Goal: Information Seeking & Learning: Learn about a topic

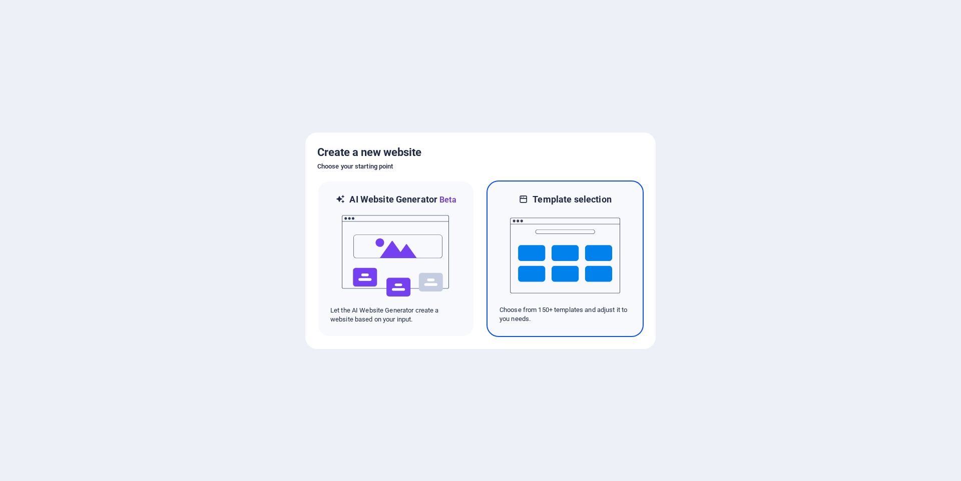
click at [561, 189] on div "Template selection Choose from 150+ templates and adjust it to you needs." at bounding box center [564, 259] width 157 height 157
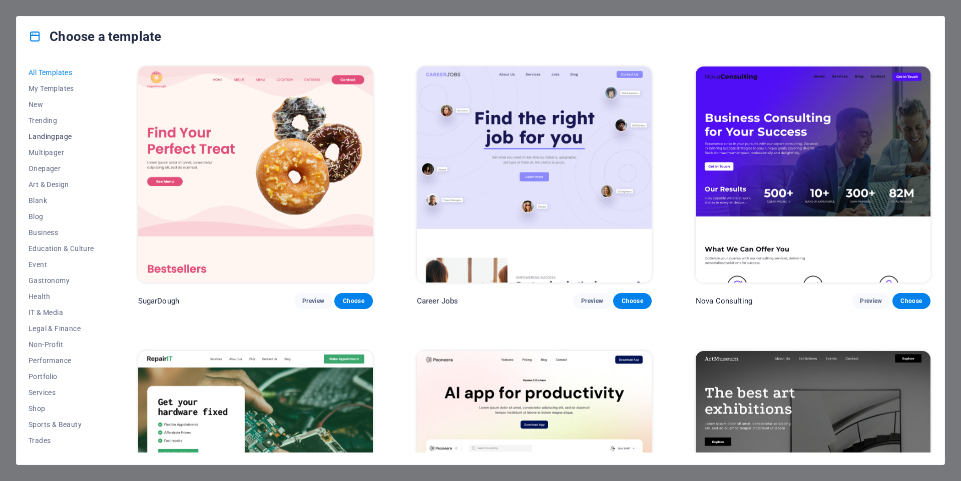
click at [66, 135] on span "Landingpage" at bounding box center [62, 137] width 66 height 8
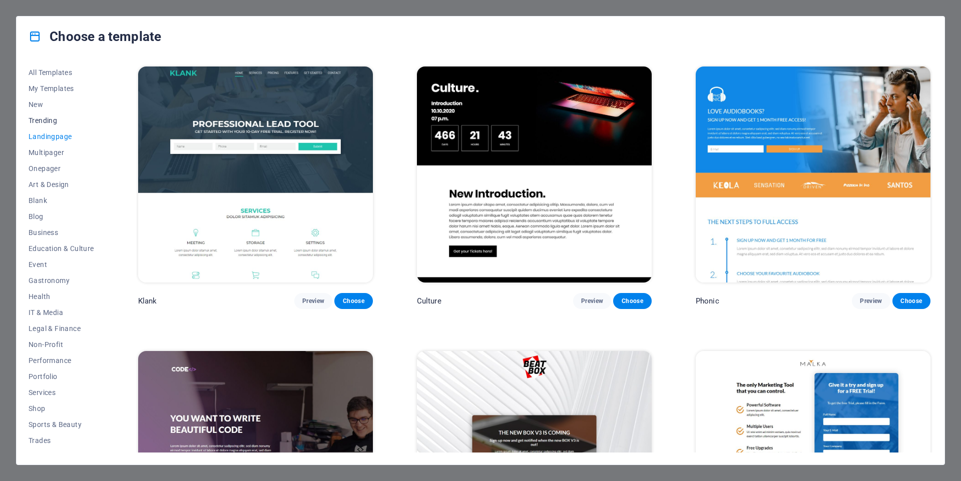
click at [64, 116] on button "Trending" at bounding box center [62, 121] width 66 height 16
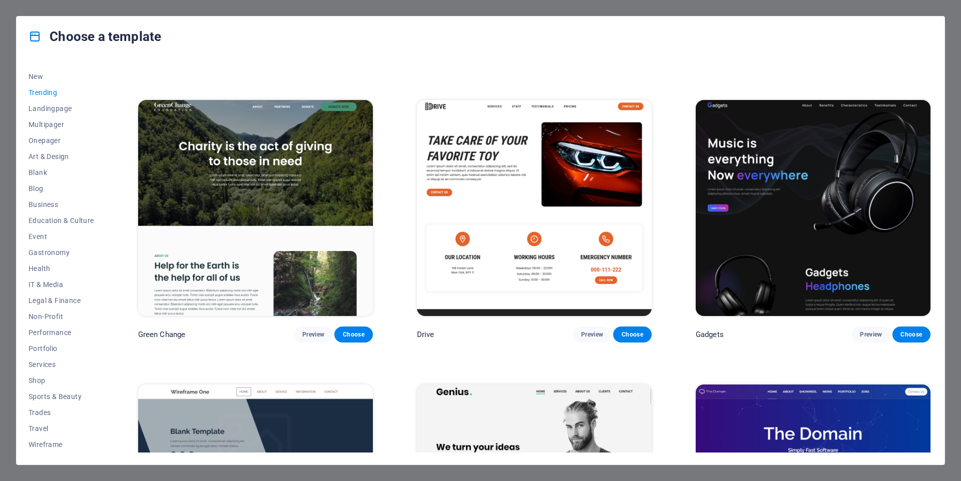
scroll to position [827, 0]
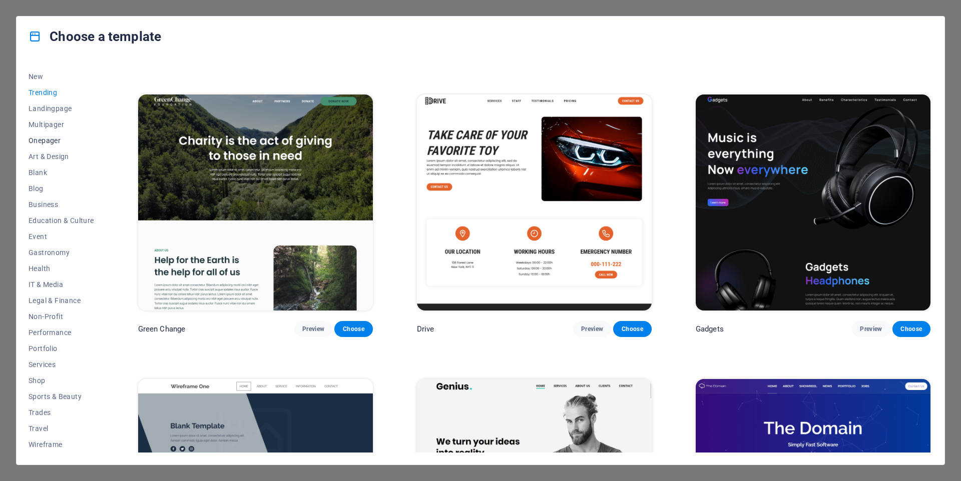
click at [62, 139] on span "Onepager" at bounding box center [62, 141] width 66 height 8
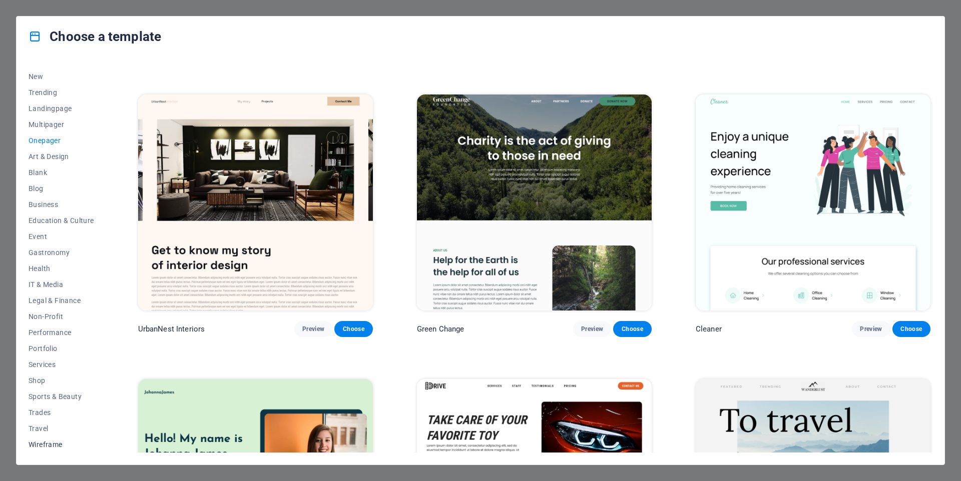
click at [54, 443] on span "Wireframe" at bounding box center [62, 445] width 66 height 8
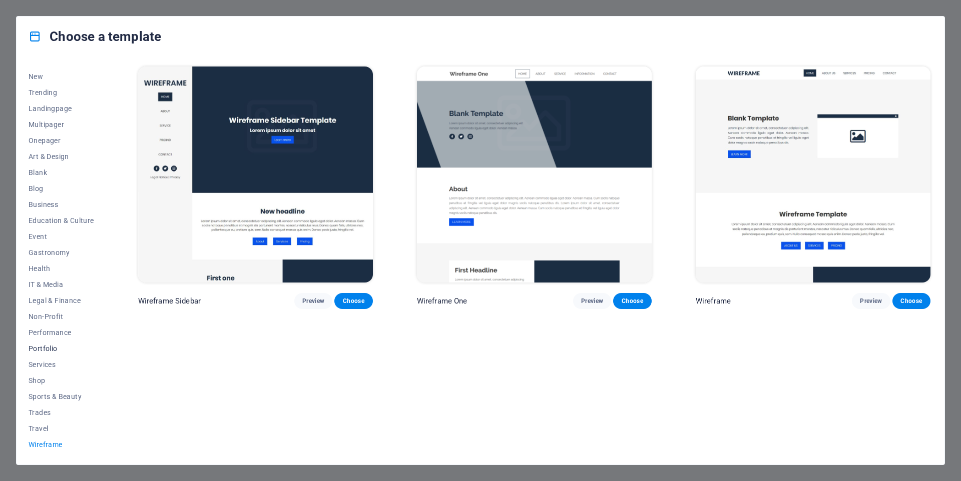
click at [38, 350] on span "Portfolio" at bounding box center [62, 349] width 66 height 8
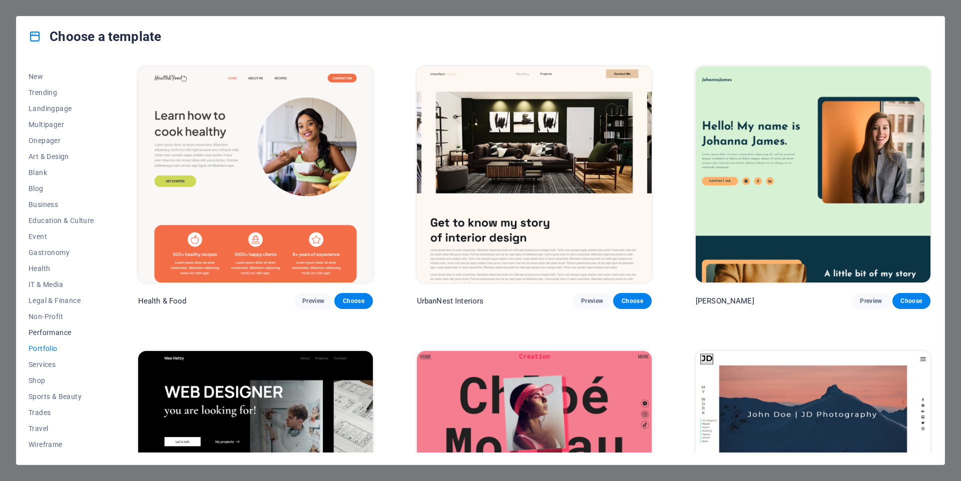
click at [53, 335] on span "Performance" at bounding box center [62, 333] width 66 height 8
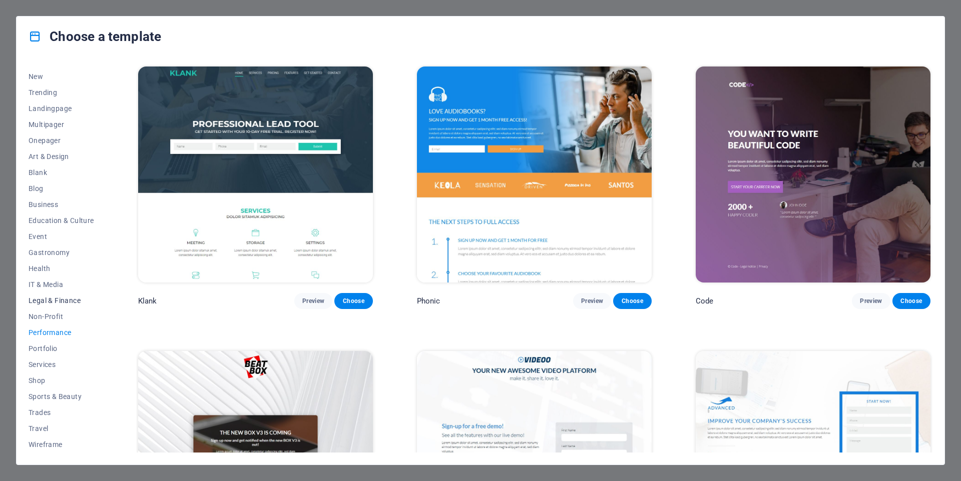
click at [52, 294] on button "Legal & Finance" at bounding box center [62, 301] width 66 height 16
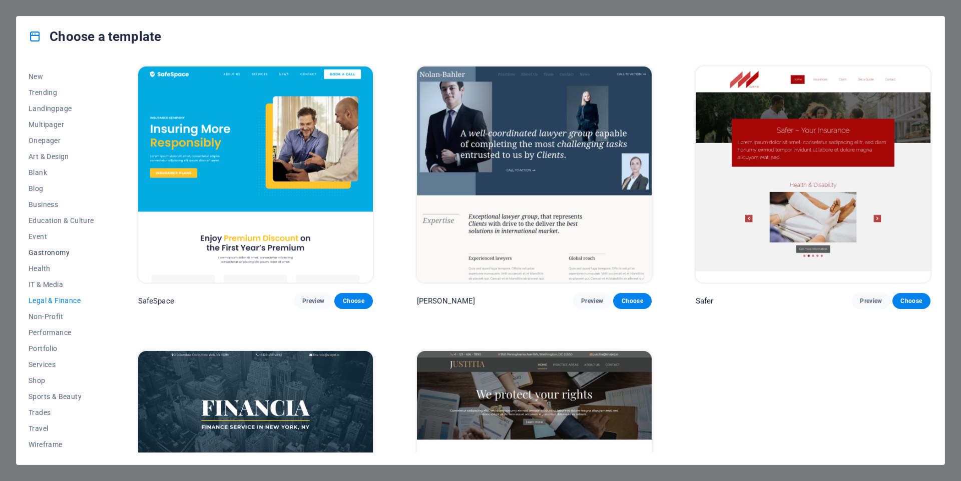
click at [58, 254] on span "Gastronomy" at bounding box center [62, 253] width 66 height 8
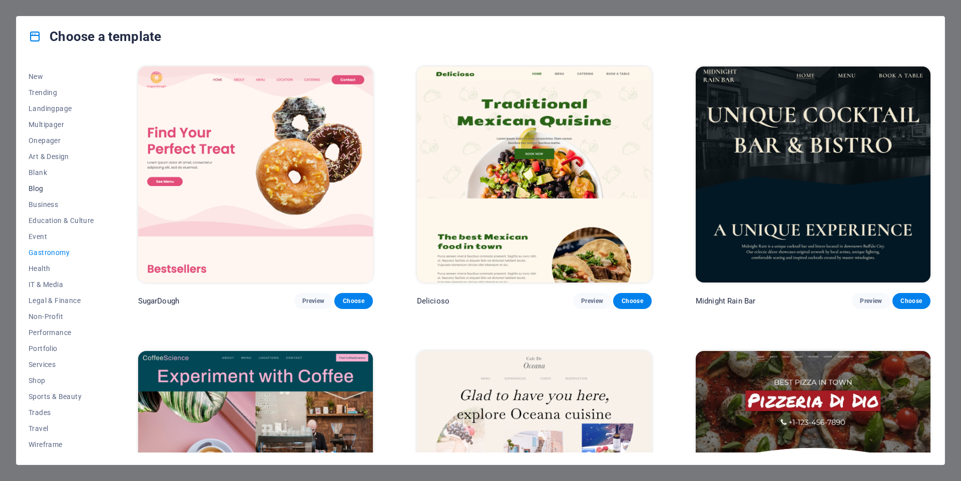
click at [52, 190] on span "Blog" at bounding box center [62, 189] width 66 height 8
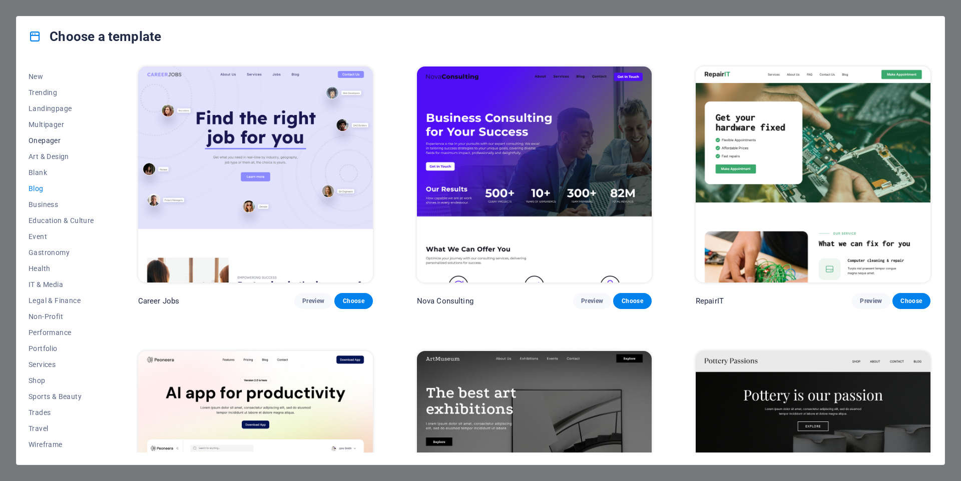
click at [66, 141] on span "Onepager" at bounding box center [62, 141] width 66 height 8
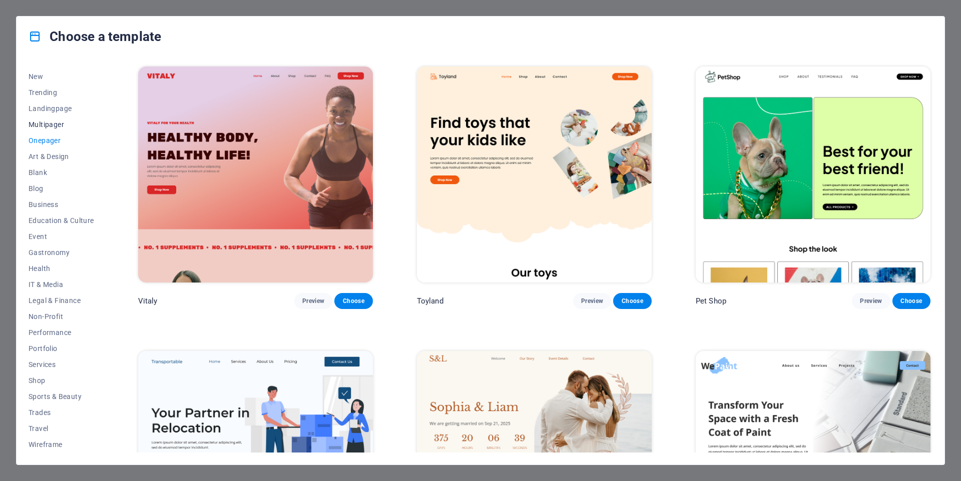
click at [65, 118] on button "Multipager" at bounding box center [62, 125] width 66 height 16
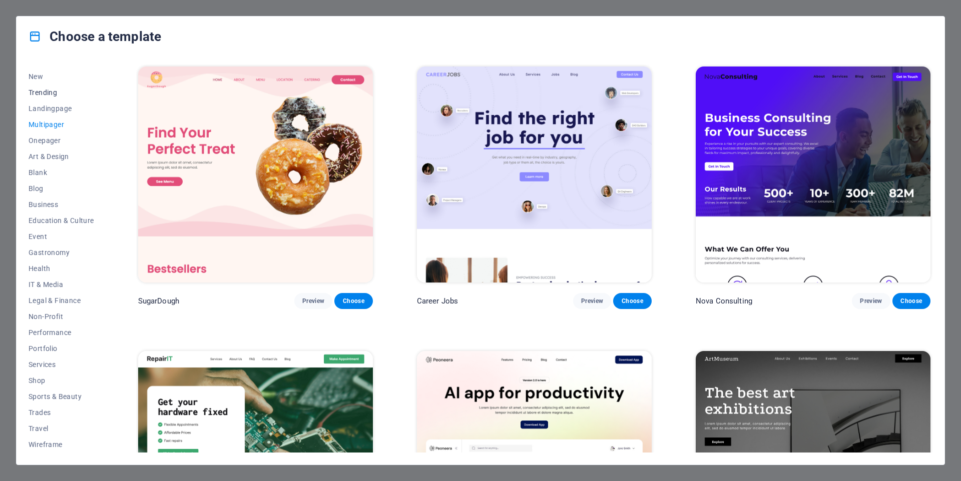
click at [57, 94] on span "Trending" at bounding box center [62, 93] width 66 height 8
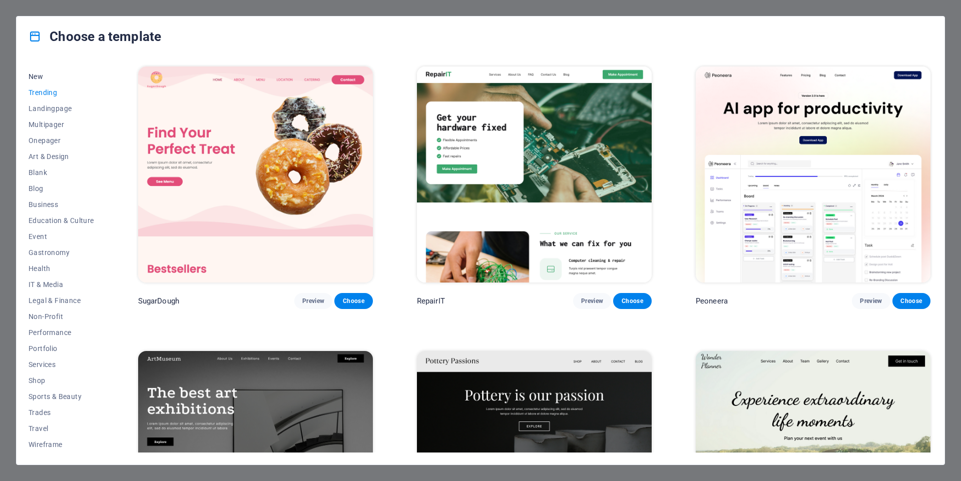
click at [37, 77] on span "New" at bounding box center [62, 77] width 66 height 8
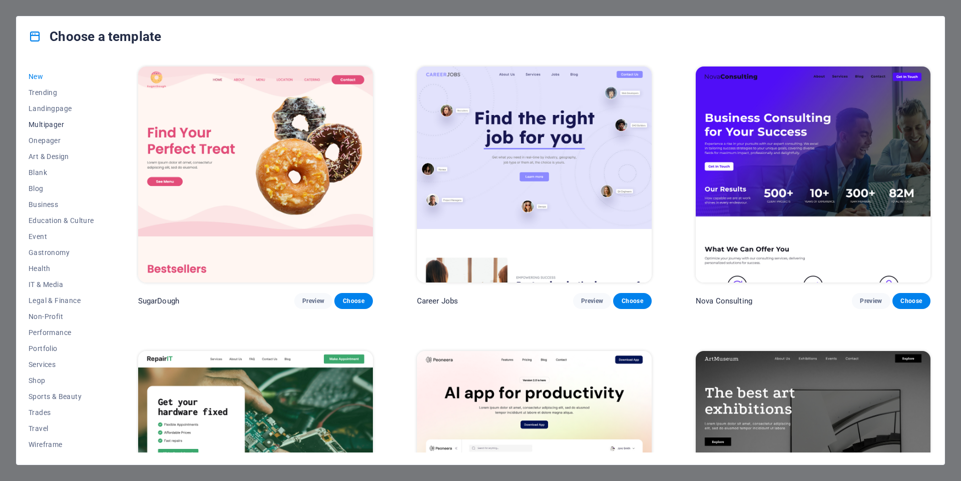
click at [52, 132] on button "Multipager" at bounding box center [62, 125] width 66 height 16
click at [65, 162] on button "Art & Design" at bounding box center [62, 157] width 66 height 16
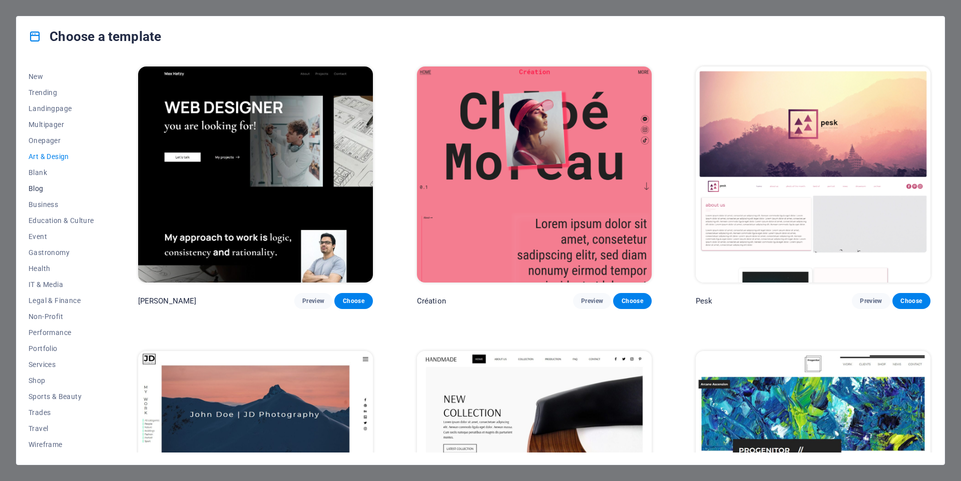
click at [65, 191] on span "Blog" at bounding box center [62, 189] width 66 height 8
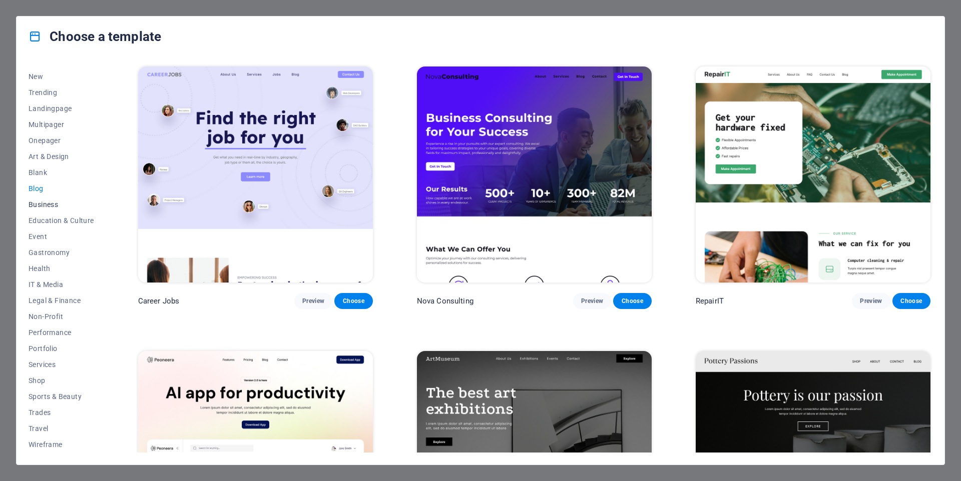
click at [63, 208] on span "Business" at bounding box center [62, 205] width 66 height 8
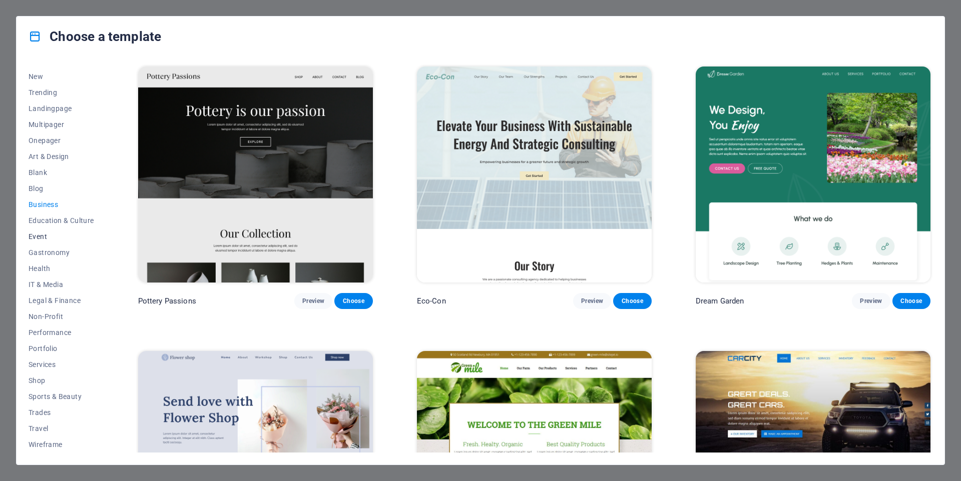
click at [61, 233] on span "Event" at bounding box center [62, 237] width 66 height 8
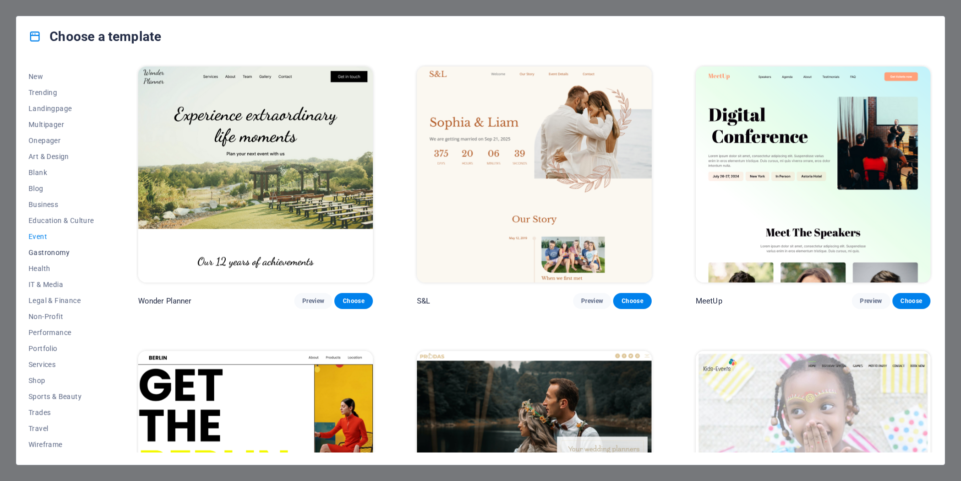
click at [56, 254] on span "Gastronomy" at bounding box center [62, 253] width 66 height 8
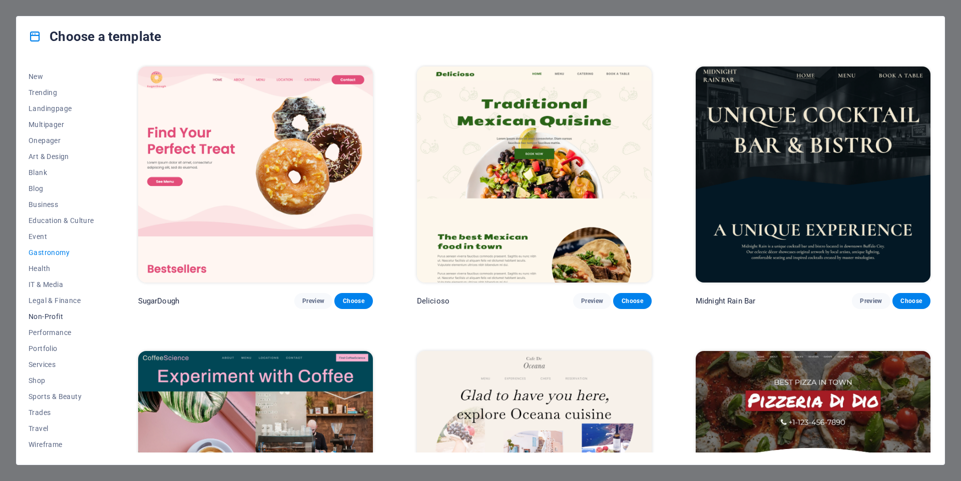
click at [63, 315] on span "Non-Profit" at bounding box center [62, 317] width 66 height 8
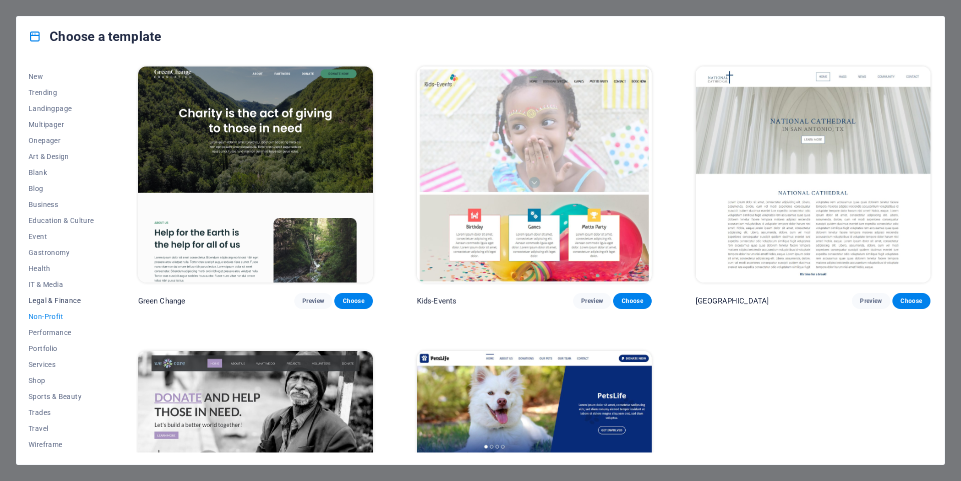
click at [67, 302] on span "Legal & Finance" at bounding box center [62, 301] width 66 height 8
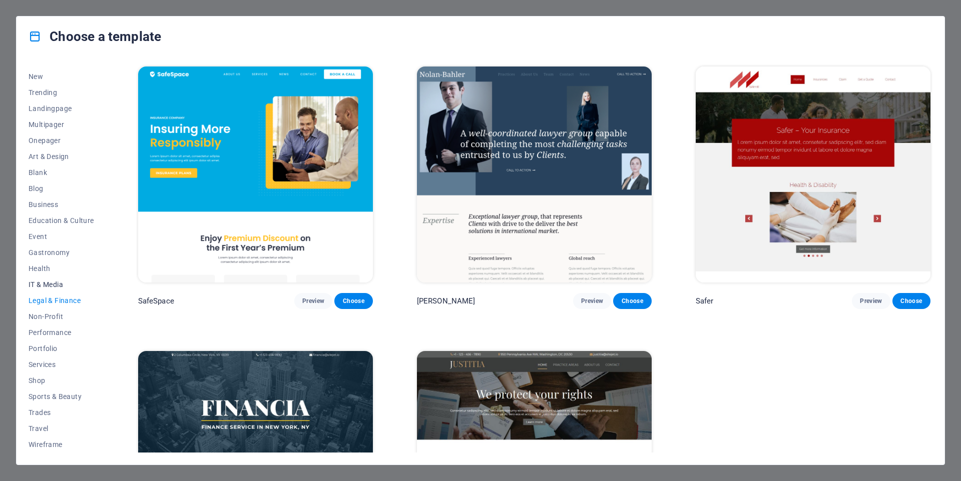
click at [83, 278] on button "IT & Media" at bounding box center [62, 285] width 66 height 16
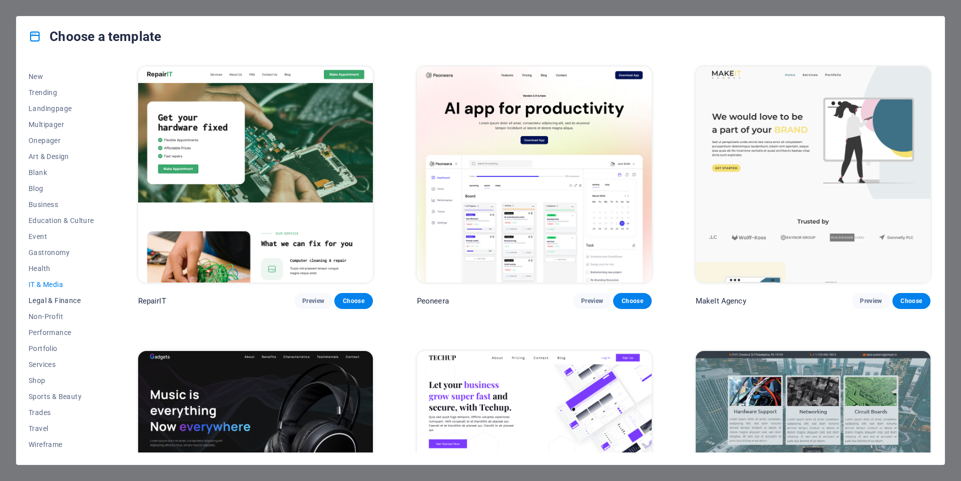
click at [74, 295] on button "Legal & Finance" at bounding box center [62, 301] width 66 height 16
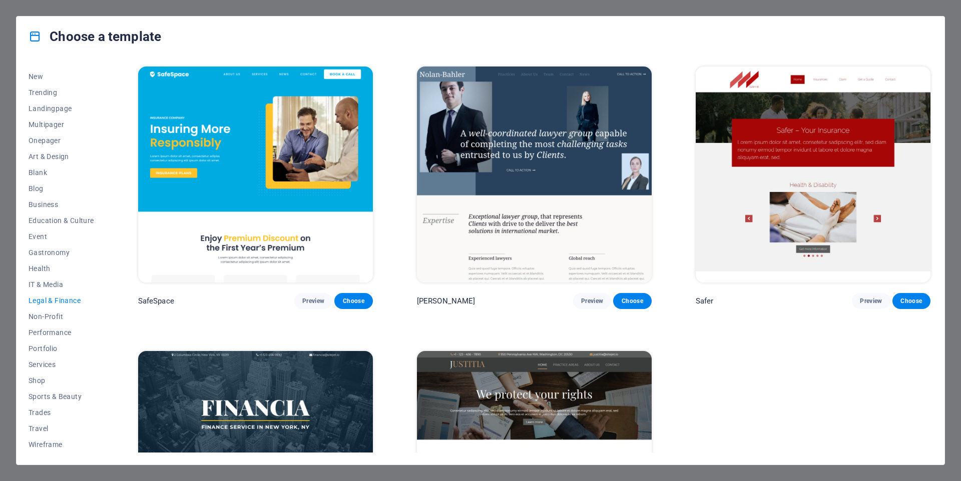
scroll to position [2, 0]
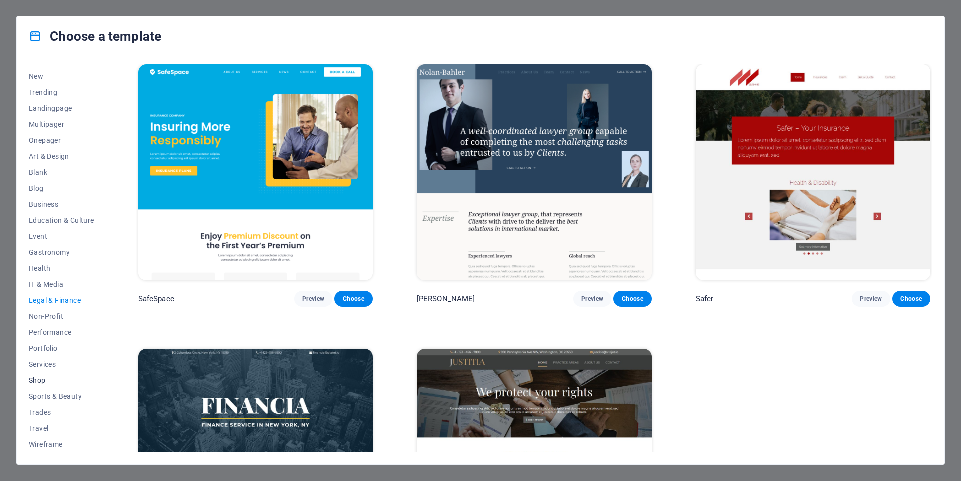
click at [55, 383] on span "Shop" at bounding box center [62, 381] width 66 height 8
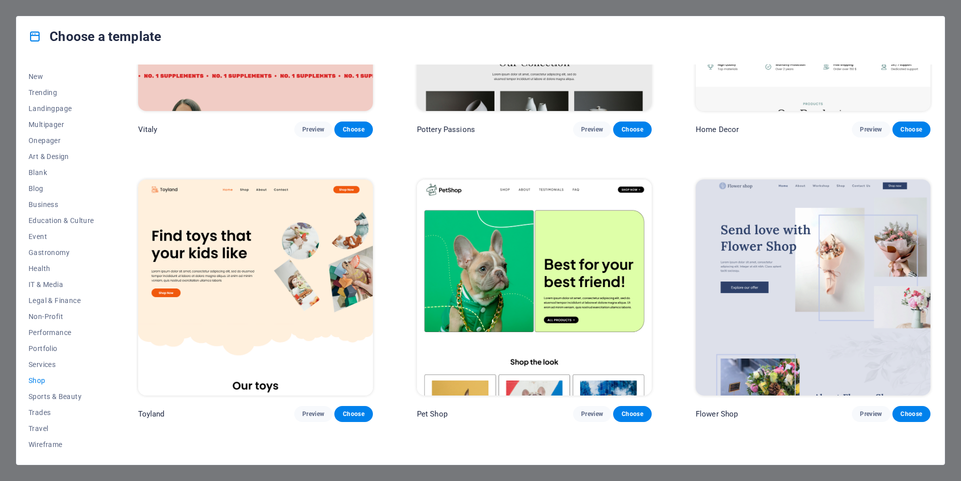
scroll to position [523, 0]
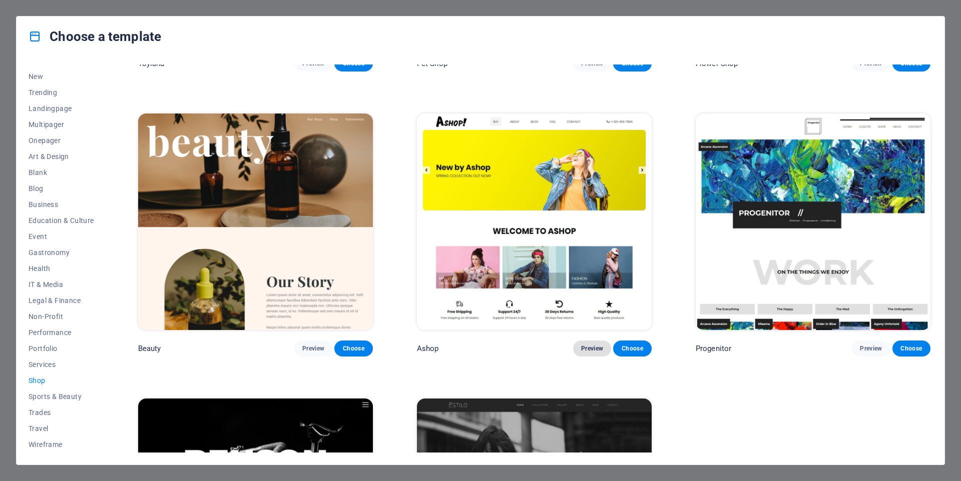
click at [595, 347] on span "Preview" at bounding box center [592, 349] width 22 height 8
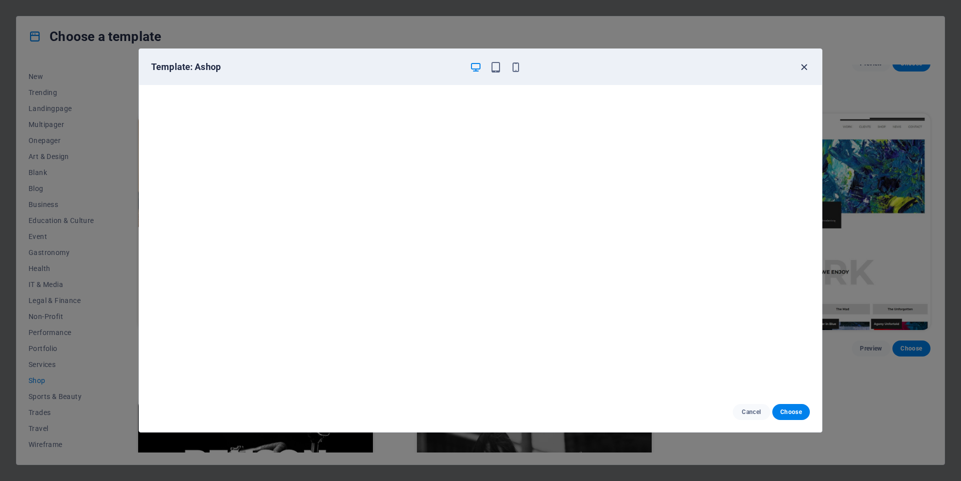
click at [802, 69] on icon "button" at bounding box center [804, 68] width 12 height 12
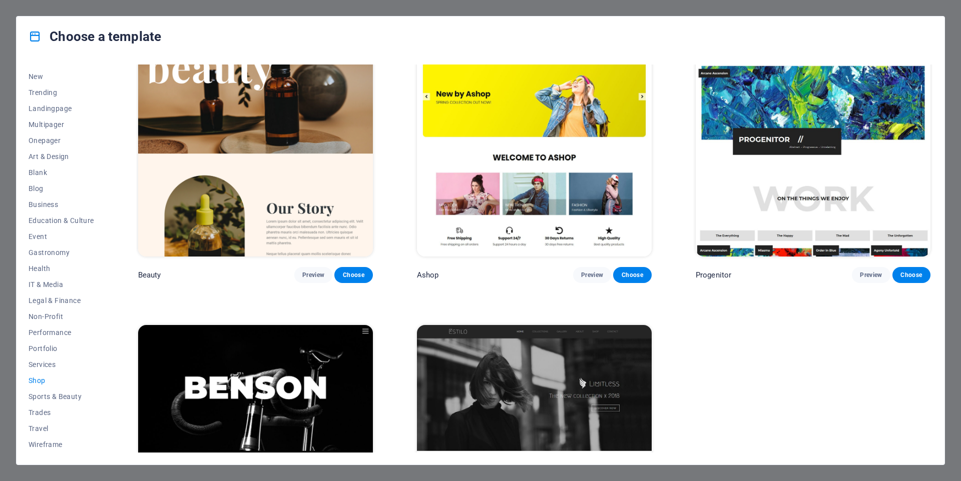
scroll to position [707, 0]
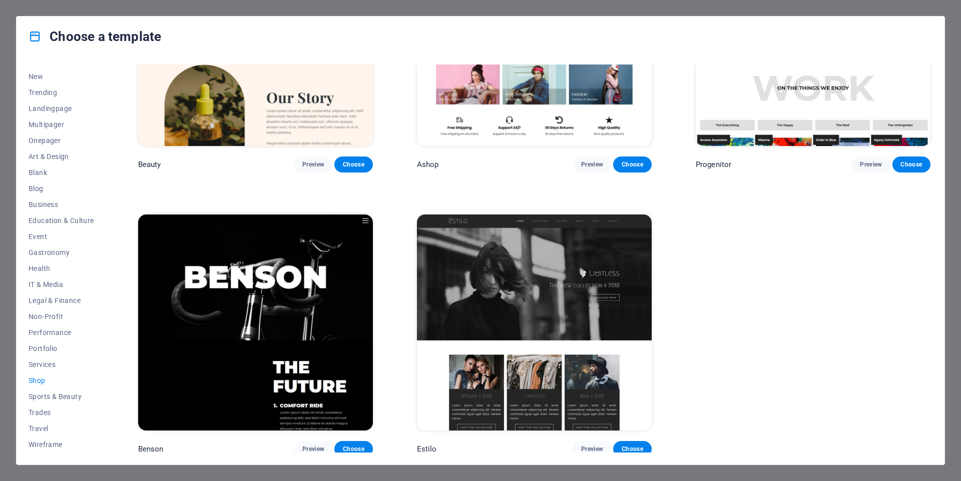
click at [26, 367] on div "All Templates My Templates New Trending Landingpage Multipager Onepager Art & D…" at bounding box center [481, 261] width 928 height 408
click at [32, 365] on span "Services" at bounding box center [62, 365] width 66 height 8
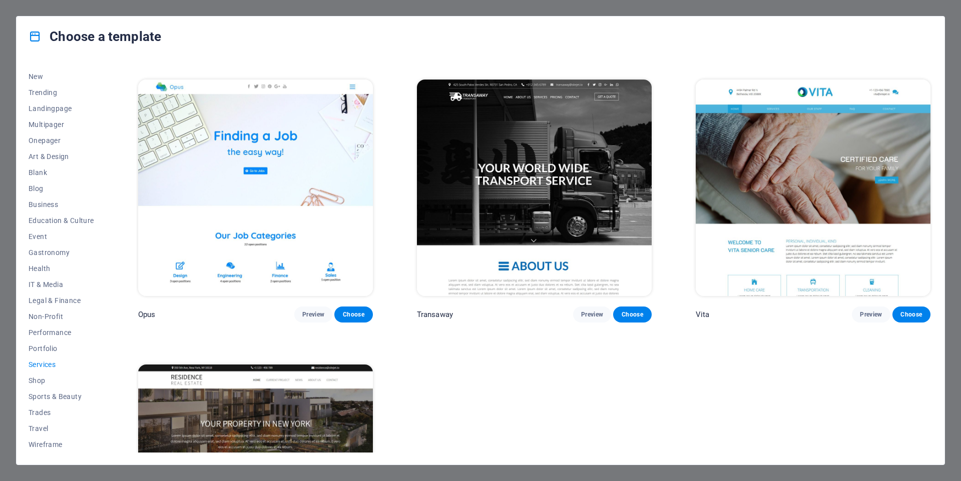
scroll to position [1698, 0]
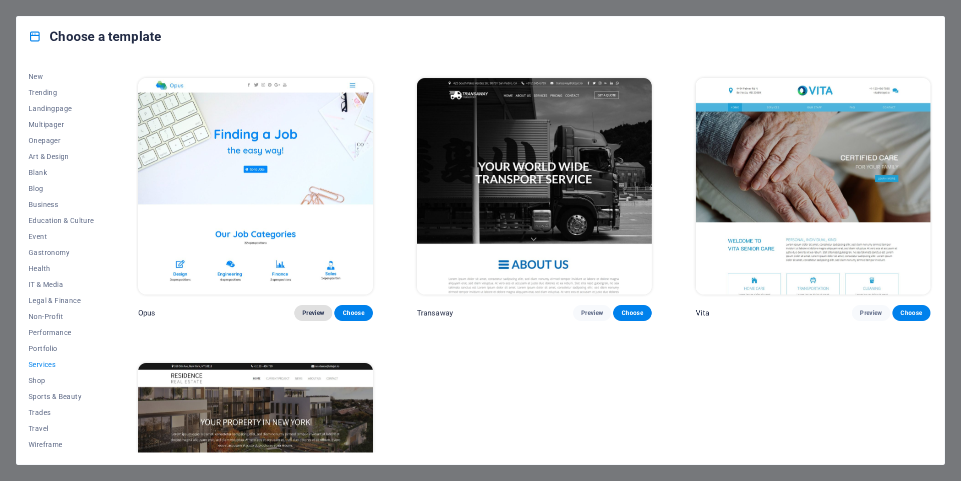
click at [300, 305] on button "Preview" at bounding box center [313, 313] width 38 height 16
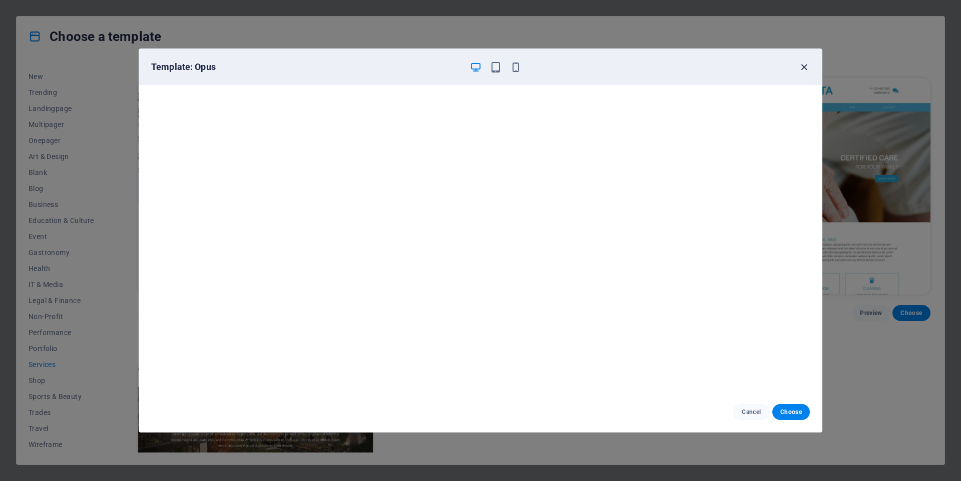
click at [803, 71] on icon "button" at bounding box center [804, 68] width 12 height 12
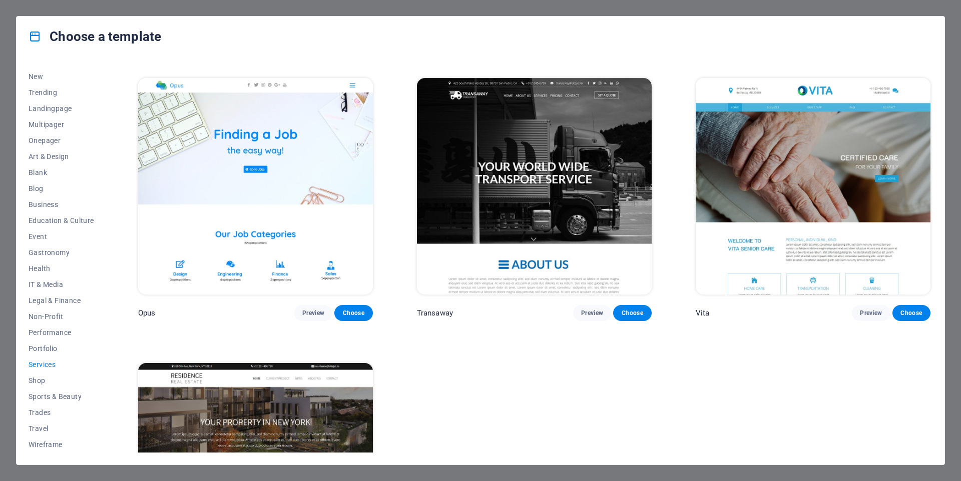
click at [837, 41] on div "Choose a template" at bounding box center [481, 37] width 928 height 40
click at [51, 441] on span "Wireframe" at bounding box center [62, 445] width 66 height 8
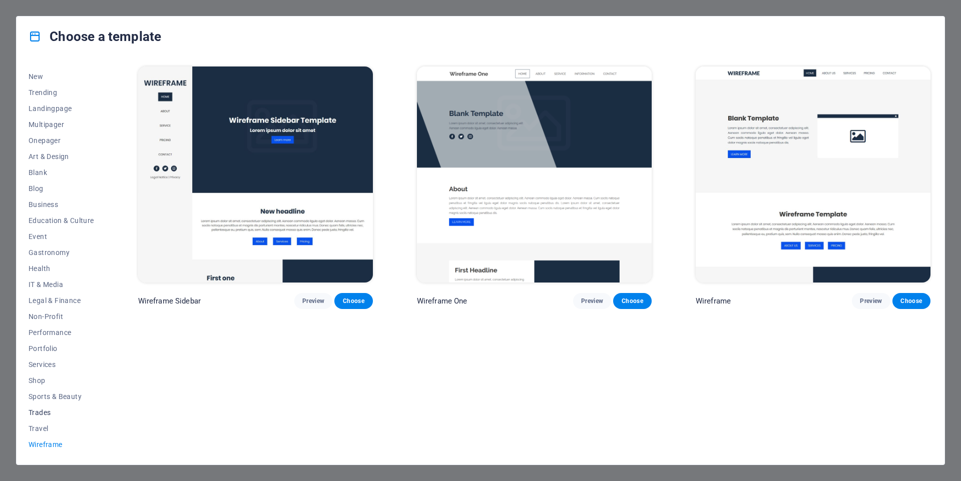
scroll to position [0, 0]
click at [67, 180] on button "Blank" at bounding box center [62, 173] width 66 height 16
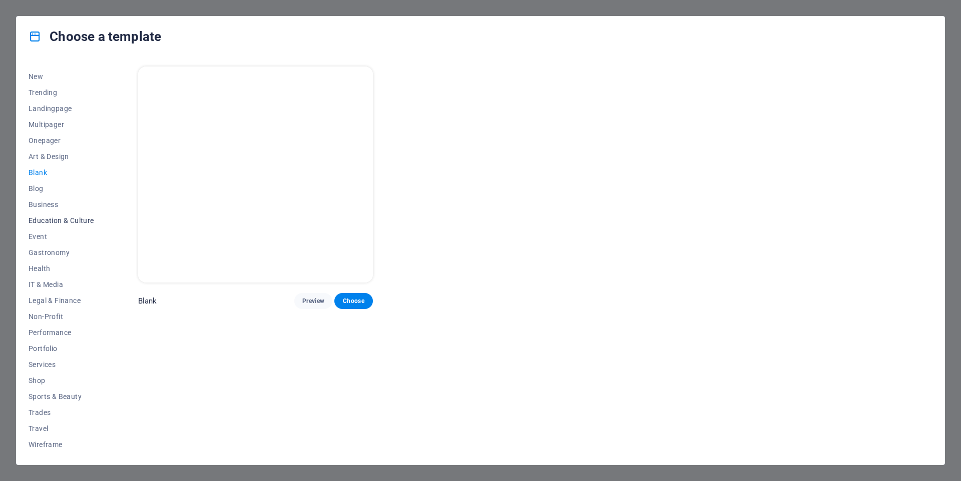
click at [71, 214] on button "Education & Culture" at bounding box center [62, 221] width 66 height 16
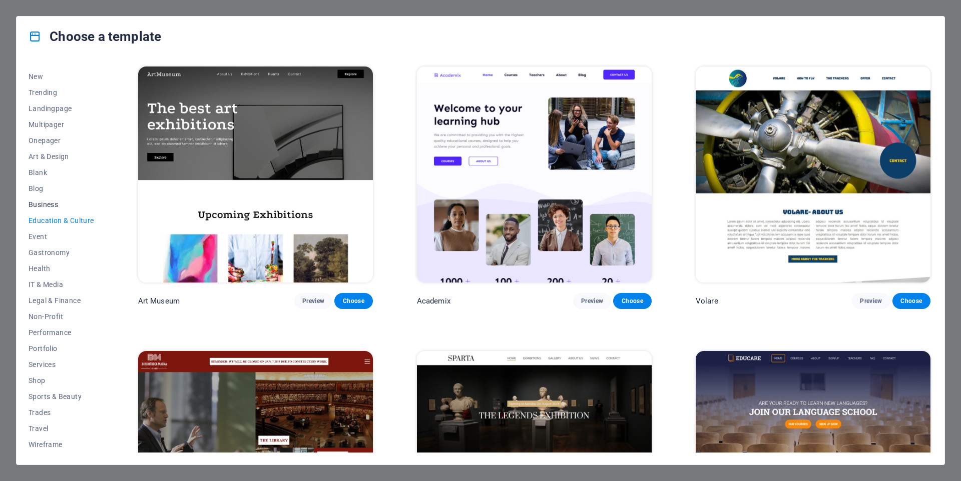
click at [63, 201] on span "Business" at bounding box center [62, 205] width 66 height 8
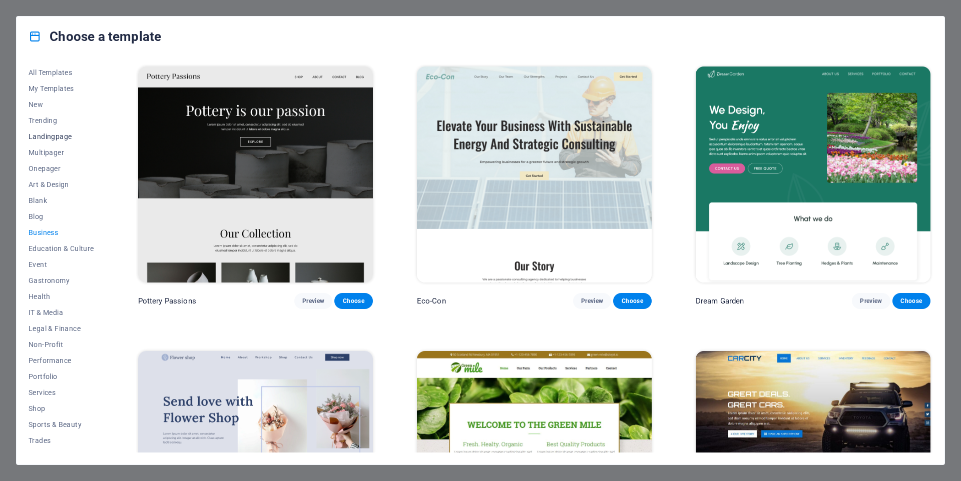
click at [63, 140] on span "Landingpage" at bounding box center [62, 137] width 66 height 8
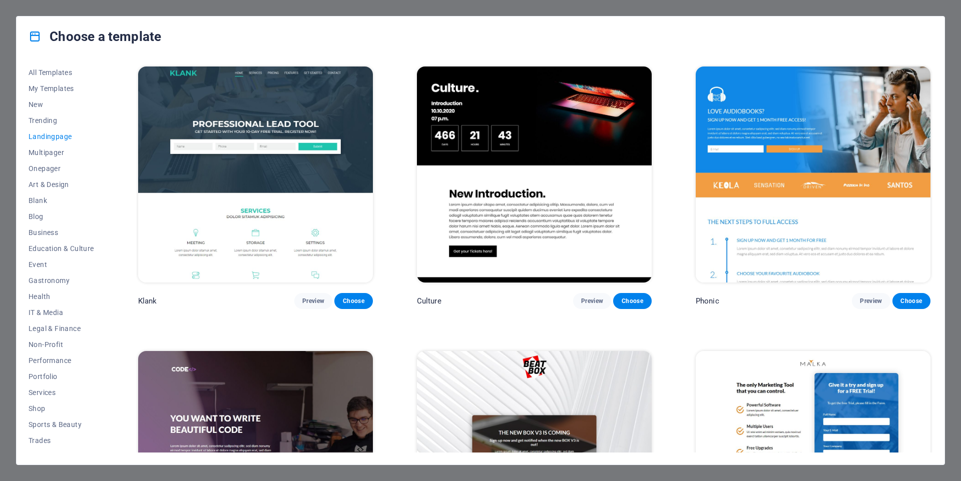
click at [832, 17] on div "Choose a template" at bounding box center [481, 37] width 928 height 40
click at [776, 13] on div "Choose a template All Templates My Templates New Trending Landingpage Multipage…" at bounding box center [480, 240] width 961 height 481
click at [736, 9] on div "Choose a template All Templates My Templates New Trending Landingpage Multipage…" at bounding box center [480, 240] width 961 height 481
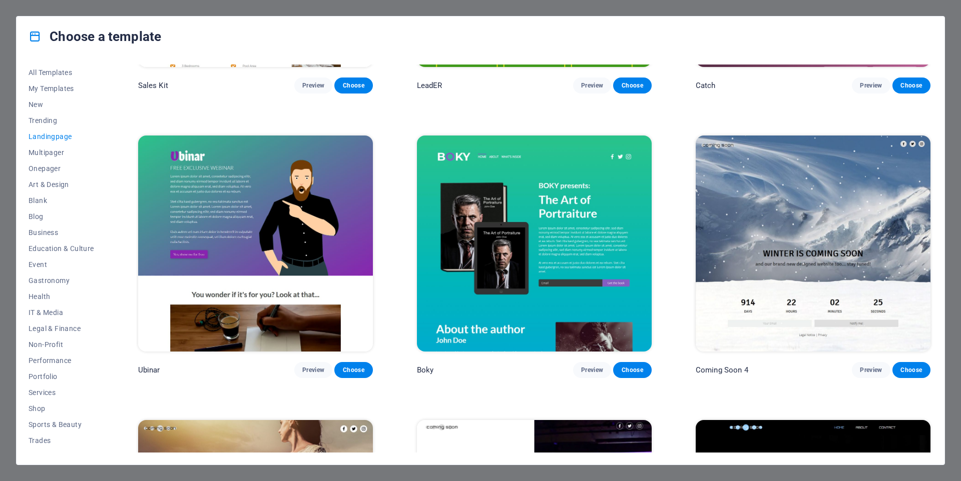
scroll to position [1998, 0]
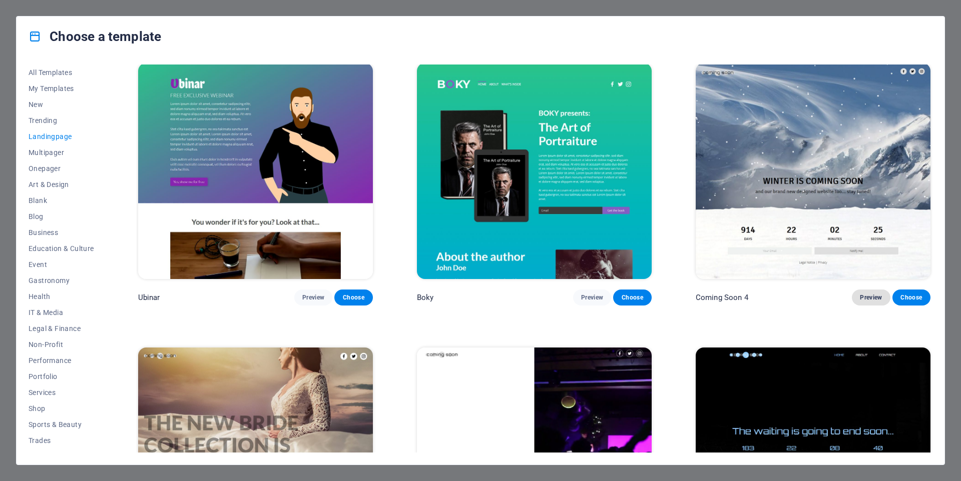
click at [872, 294] on span "Preview" at bounding box center [871, 298] width 22 height 8
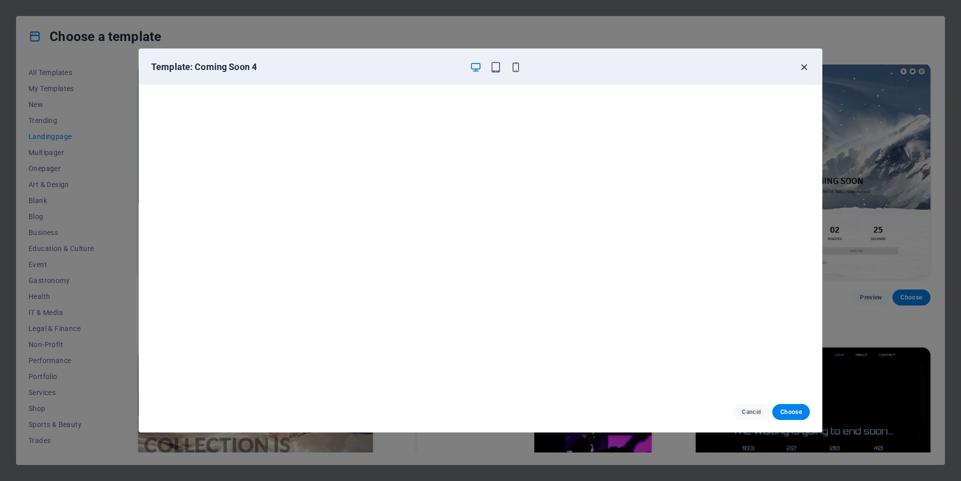
click at [799, 72] on icon "button" at bounding box center [804, 68] width 12 height 12
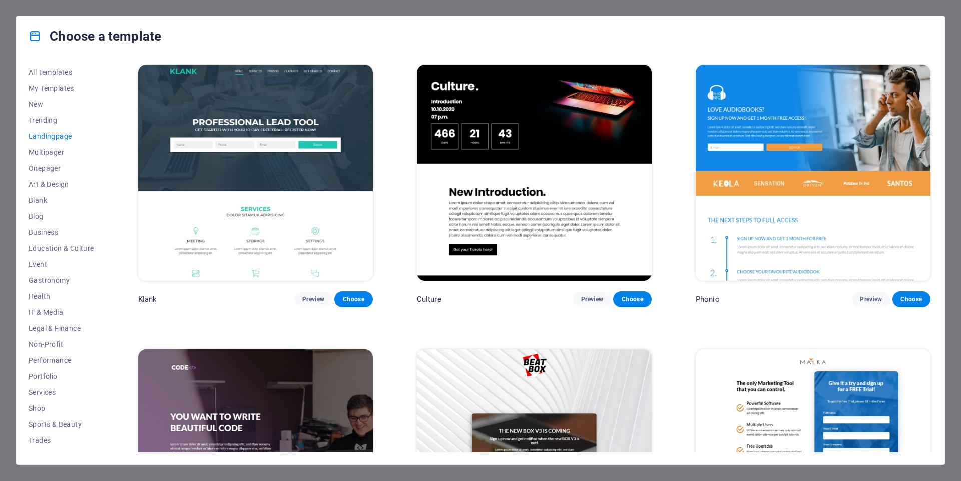
scroll to position [0, 0]
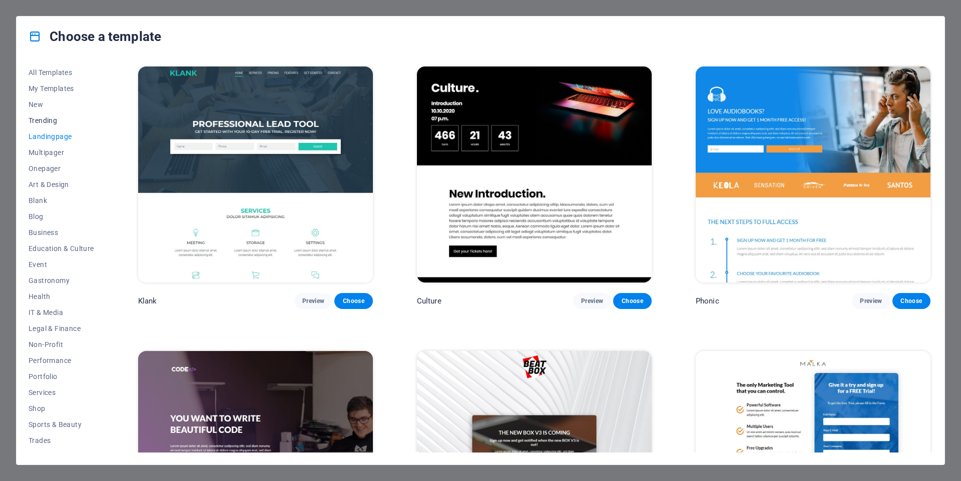
click at [36, 118] on span "Trending" at bounding box center [62, 121] width 66 height 8
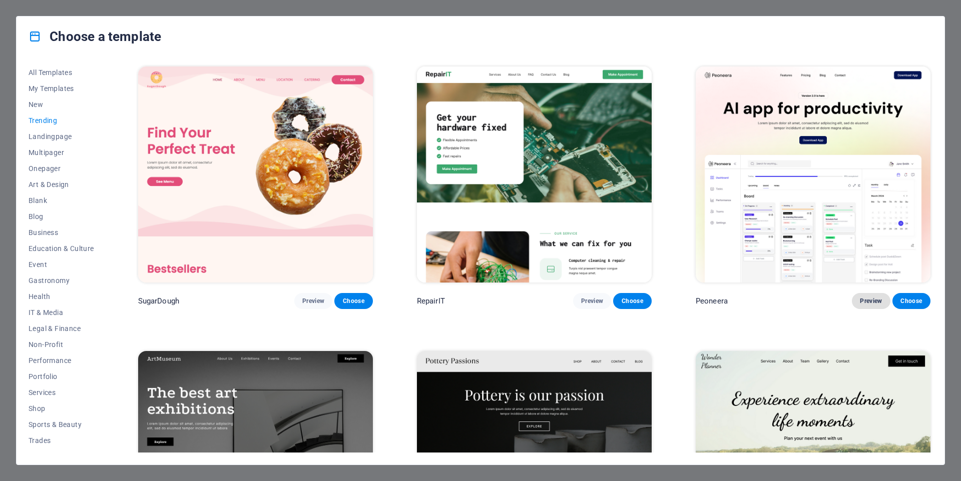
click at [869, 297] on span "Preview" at bounding box center [871, 301] width 22 height 8
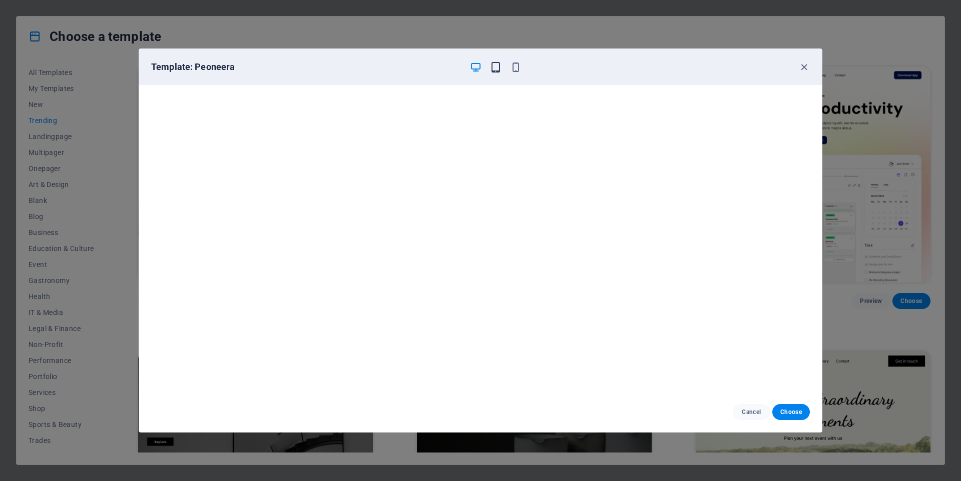
click at [497, 70] on icon "button" at bounding box center [496, 68] width 12 height 12
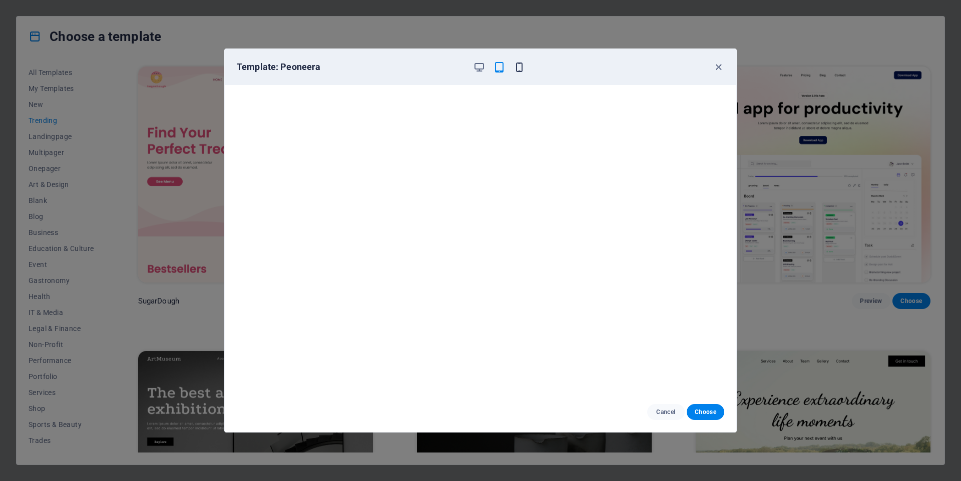
click at [517, 71] on icon "button" at bounding box center [520, 68] width 12 height 12
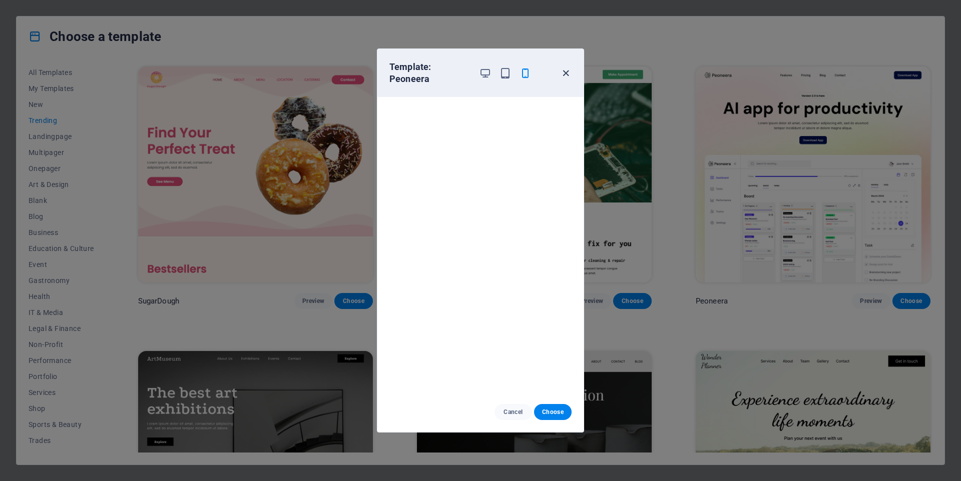
click at [566, 72] on icon "button" at bounding box center [566, 74] width 12 height 12
